Goal: Transaction & Acquisition: Download file/media

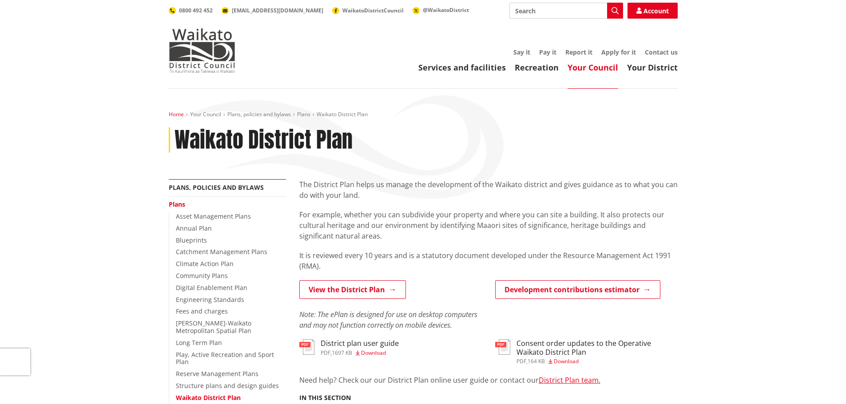
click at [174, 113] on link "Home" at bounding box center [176, 115] width 15 height 8
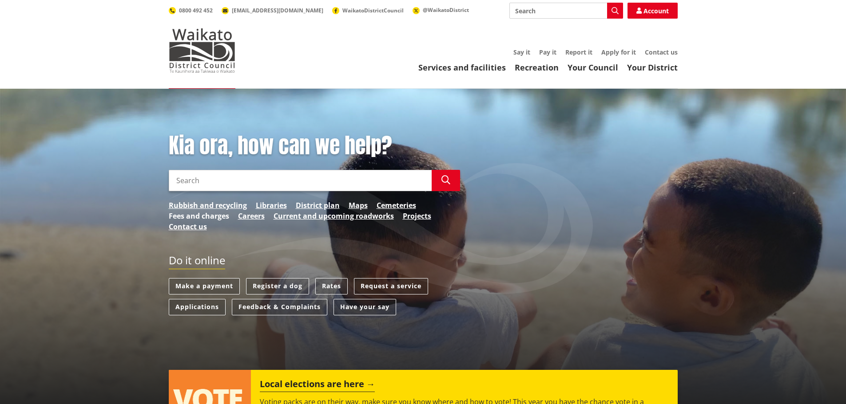
click at [219, 219] on link "Fees and charges" at bounding box center [199, 216] width 60 height 11
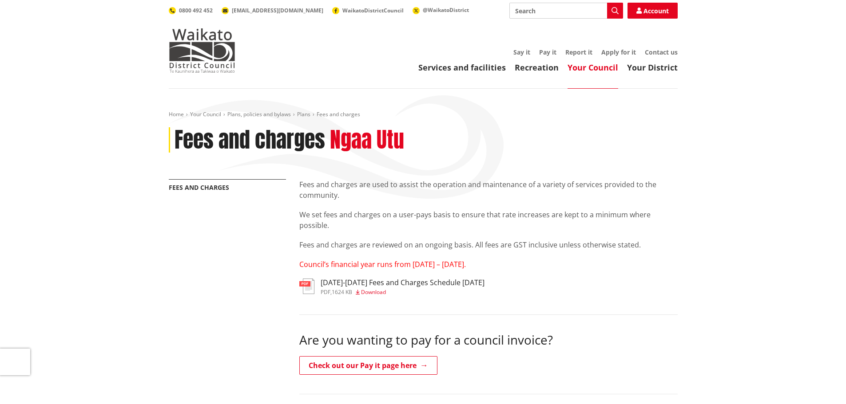
click at [371, 291] on span "Download" at bounding box center [373, 293] width 25 height 8
